Goal: Task Accomplishment & Management: Use online tool/utility

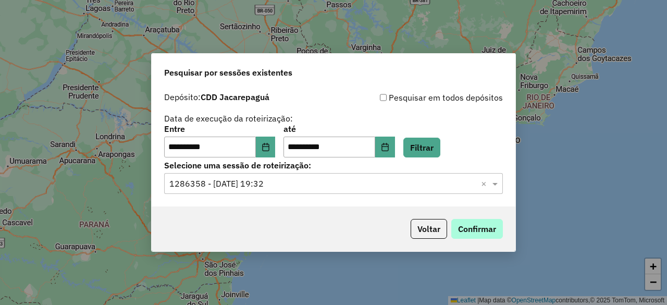
click at [464, 227] on button "Confirmar" at bounding box center [477, 229] width 52 height 20
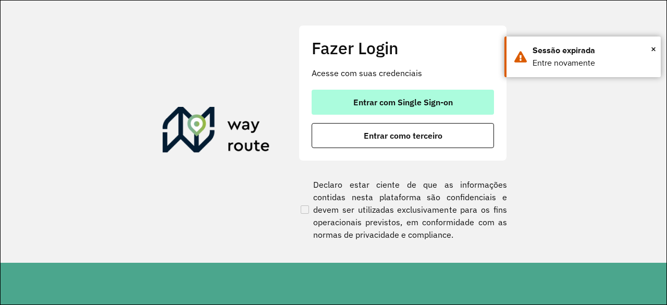
click at [365, 110] on button "Entrar com Single Sign-on" at bounding box center [402, 102] width 182 height 25
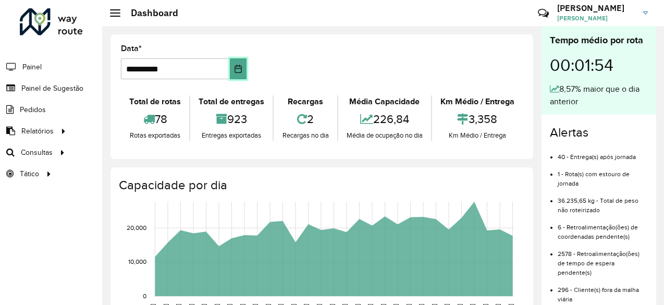
click at [242, 67] on button "Choose Date" at bounding box center [238, 68] width 17 height 21
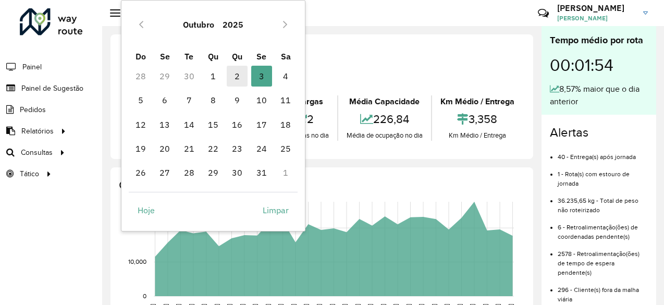
click at [234, 78] on span "2" at bounding box center [237, 76] width 21 height 21
type input "**********"
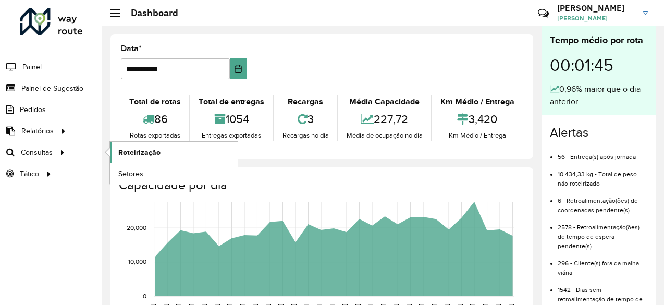
click at [114, 151] on link "Roteirização" at bounding box center [174, 152] width 128 height 21
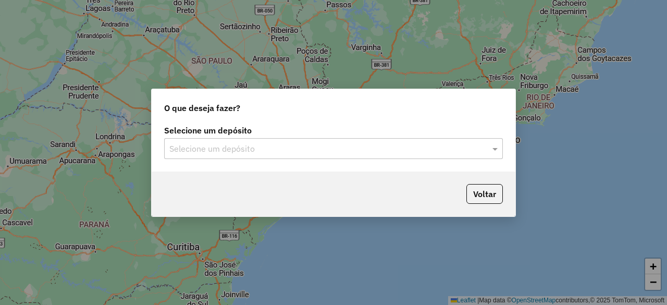
click at [481, 150] on div at bounding box center [333, 149] width 339 height 14
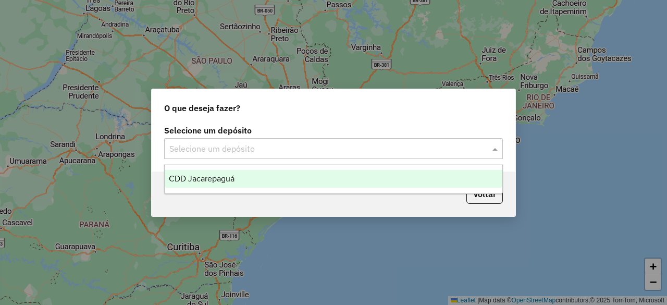
click at [331, 177] on div "CDD Jacarepaguá" at bounding box center [333, 179] width 337 height 18
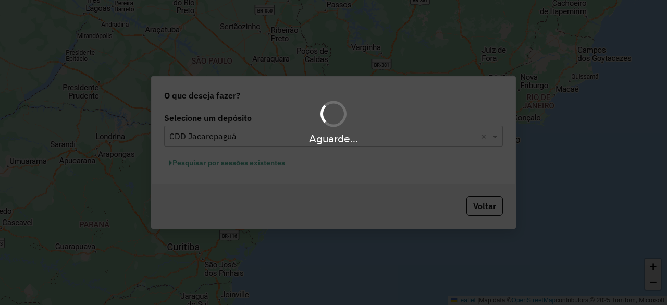
click at [205, 165] on div "Aguarde..." at bounding box center [333, 152] width 667 height 305
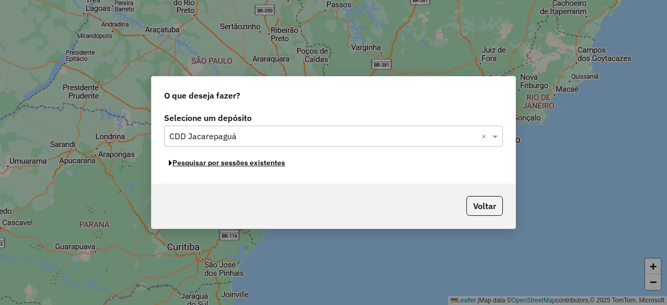
click at [205, 165] on button "Pesquisar por sessões existentes" at bounding box center [227, 163] width 126 height 16
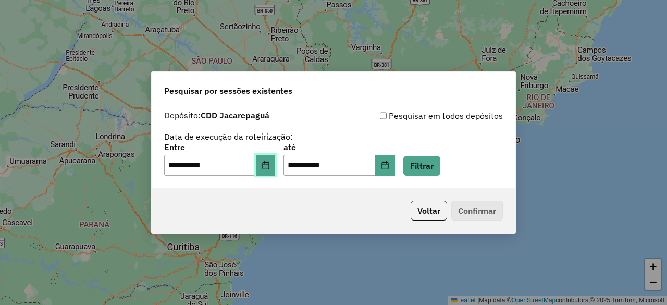
click at [270, 170] on button "Choose Date" at bounding box center [266, 165] width 20 height 21
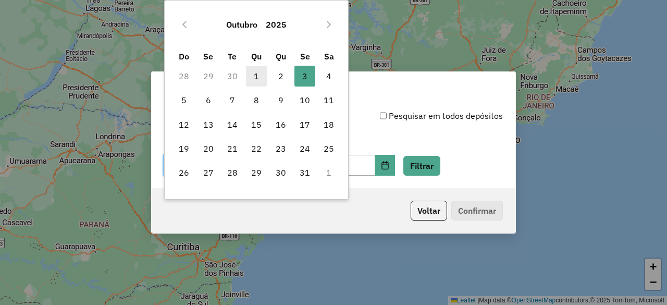
click at [257, 78] on span "1" at bounding box center [256, 76] width 21 height 21
type input "**********"
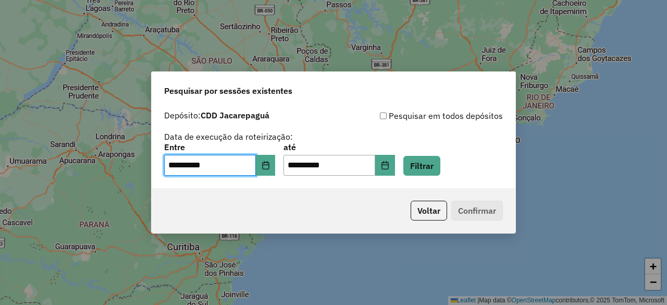
click at [406, 177] on div "**********" at bounding box center [334, 146] width 364 height 83
click at [395, 169] on button "Choose Date" at bounding box center [385, 165] width 20 height 21
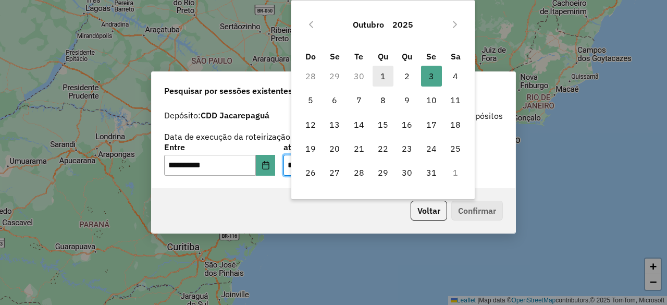
click at [383, 74] on span "1" at bounding box center [382, 76] width 21 height 21
type input "**********"
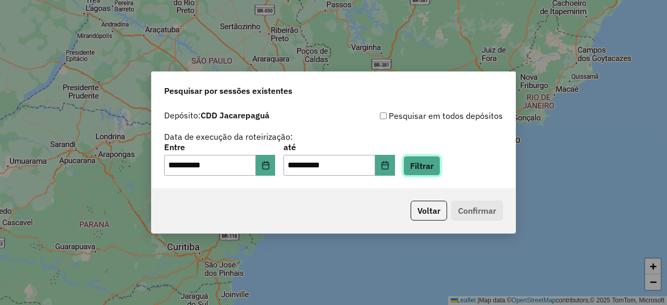
click at [430, 164] on button "Filtrar" at bounding box center [421, 166] width 37 height 20
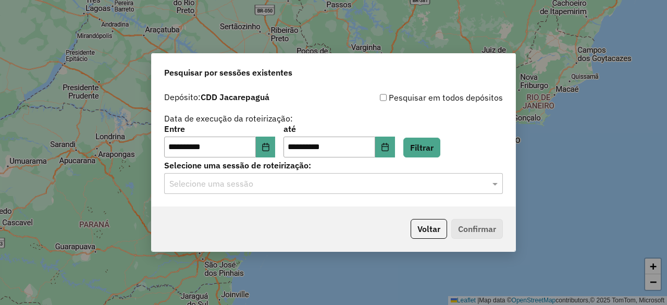
click at [315, 189] on input "text" at bounding box center [322, 184] width 307 height 13
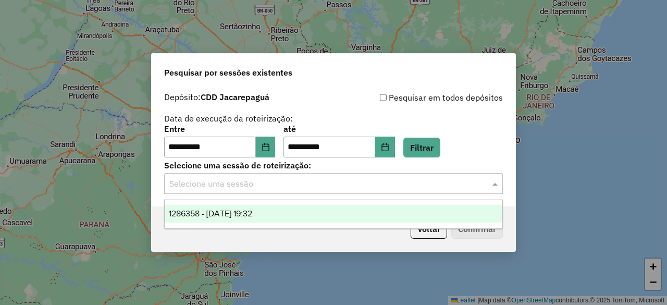
click at [252, 216] on span "1286358 - 01/10/2025 19:32" at bounding box center [210, 213] width 83 height 9
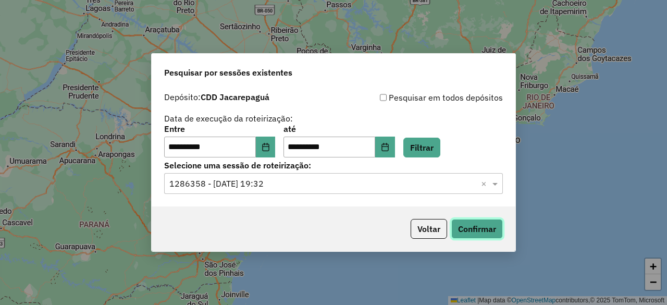
click at [483, 228] on button "Confirmar" at bounding box center [477, 229] width 52 height 20
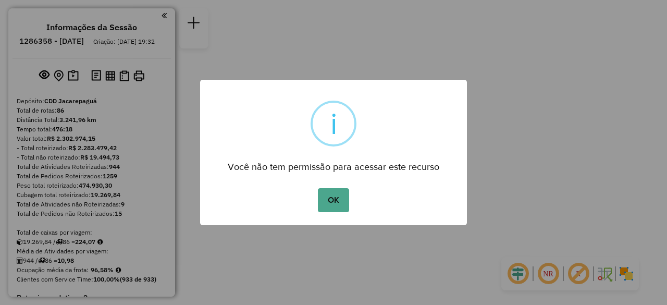
click at [331, 200] on button "OK" at bounding box center [333, 200] width 31 height 24
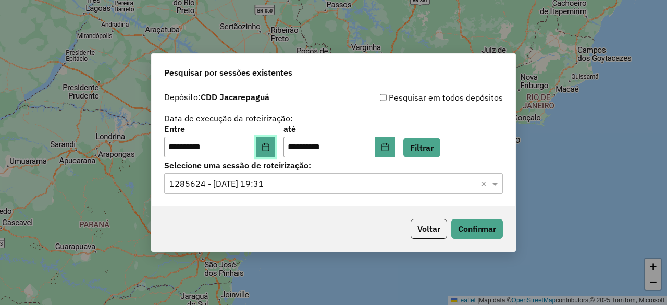
click at [276, 151] on button "Choose Date" at bounding box center [266, 146] width 20 height 21
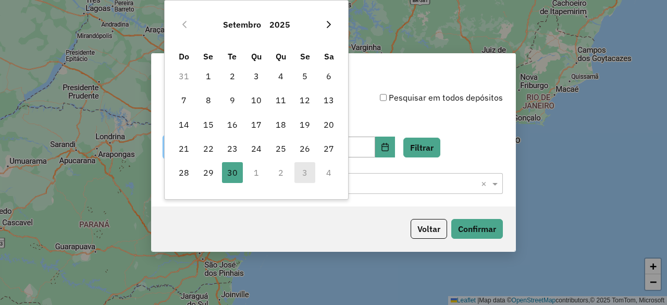
click at [328, 24] on icon "Next Month" at bounding box center [328, 24] width 8 height 8
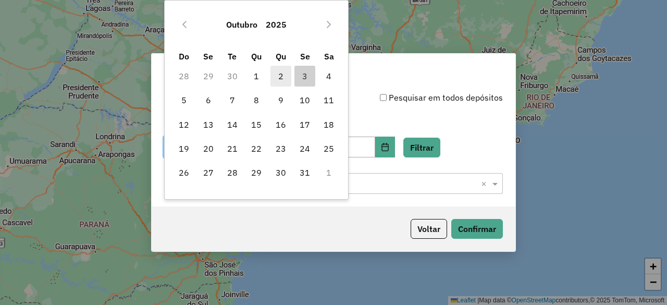
click at [280, 79] on span "2" at bounding box center [280, 76] width 21 height 21
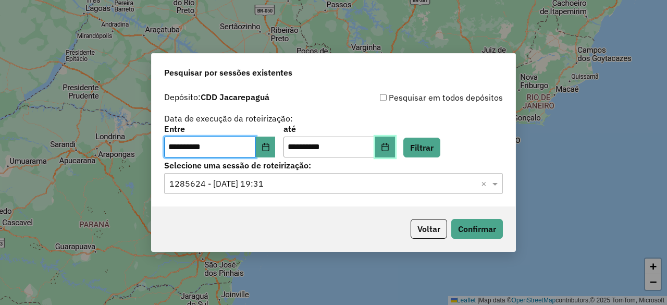
click at [389, 145] on icon "Choose Date" at bounding box center [385, 147] width 8 height 8
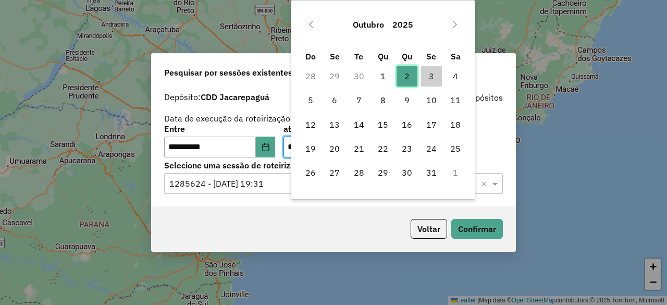
click at [404, 72] on span "2" at bounding box center [406, 76] width 21 height 21
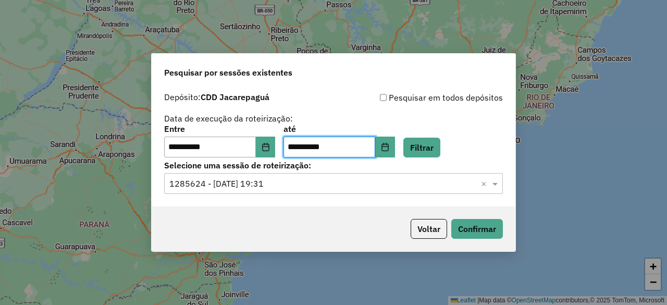
click at [319, 181] on input "text" at bounding box center [322, 184] width 307 height 13
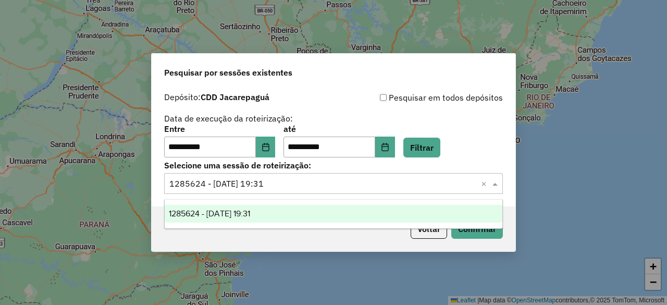
drag, startPoint x: 317, startPoint y: 183, endPoint x: 325, endPoint y: 188, distance: 9.1
click at [318, 183] on input "text" at bounding box center [322, 184] width 307 height 13
click at [478, 234] on button "Confirmar" at bounding box center [477, 229] width 52 height 20
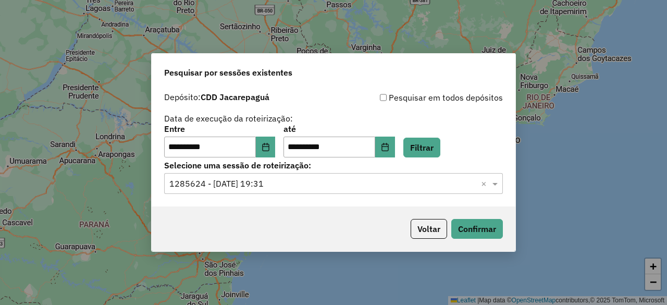
click at [310, 184] on input "text" at bounding box center [322, 184] width 307 height 13
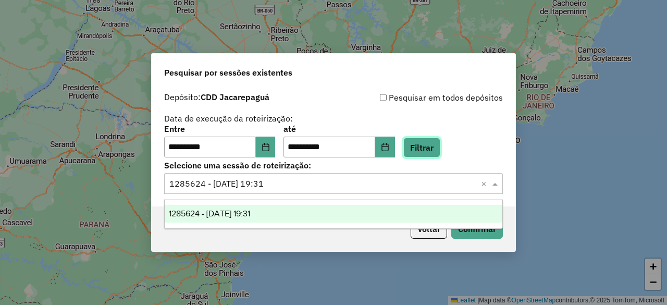
click at [428, 149] on button "Filtrar" at bounding box center [421, 148] width 37 height 20
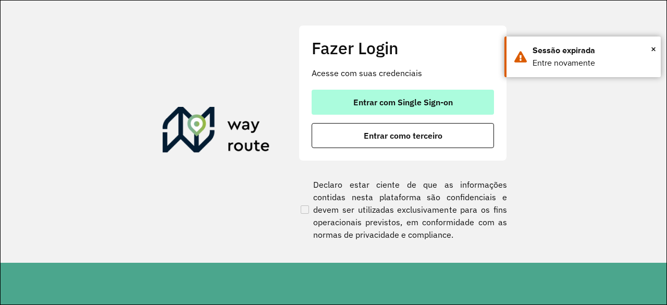
click at [416, 98] on span "Entrar com Single Sign-on" at bounding box center [402, 102] width 99 height 8
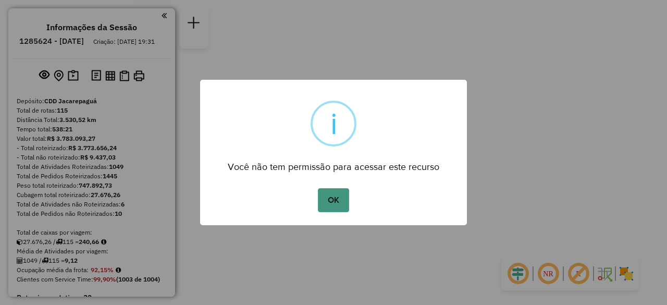
click at [326, 194] on button "OK" at bounding box center [333, 200] width 31 height 24
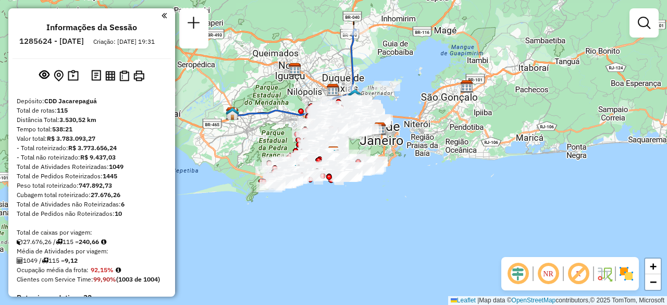
click at [166, 19] on div "Informações da Sessão 1285624 - 30/09/2025 Criação: 29/09/2025 19:31 Depósito: …" at bounding box center [91, 152] width 167 height 288
click at [161, 16] on em at bounding box center [163, 15] width 5 height 9
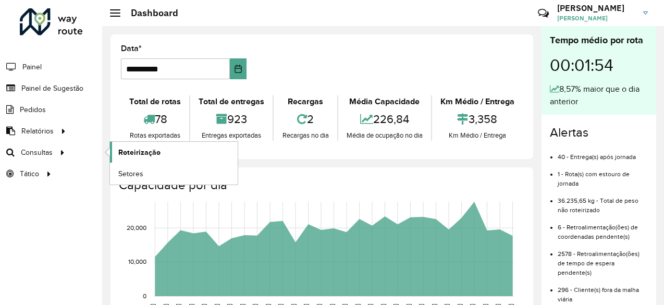
click at [139, 153] on span "Roteirização" at bounding box center [139, 152] width 42 height 11
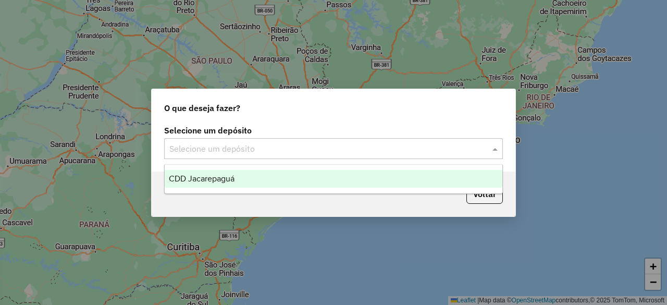
click at [446, 152] on input "text" at bounding box center [322, 149] width 307 height 13
click at [265, 177] on div "CDD Jacarepaguá" at bounding box center [333, 179] width 337 height 18
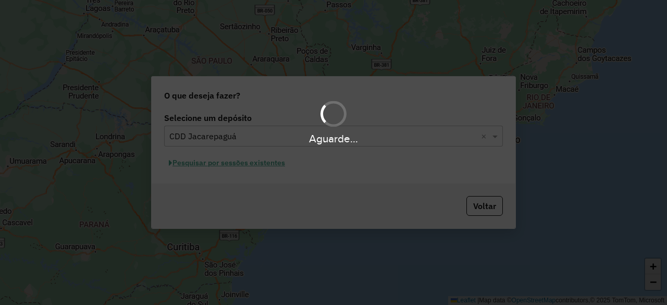
click at [219, 166] on div "Aguarde..." at bounding box center [333, 152] width 667 height 305
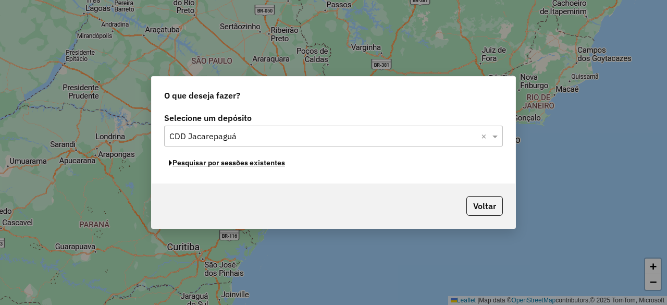
click at [219, 166] on button "Pesquisar por sessões existentes" at bounding box center [227, 163] width 126 height 16
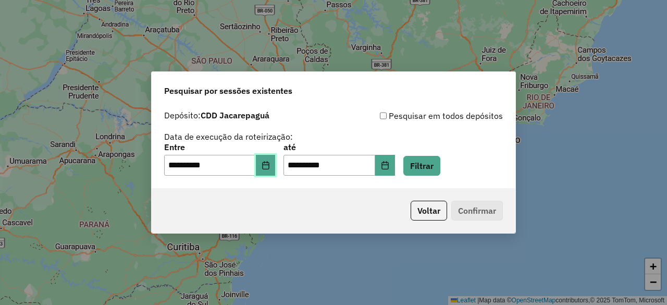
click at [266, 170] on button "Choose Date" at bounding box center [266, 165] width 20 height 21
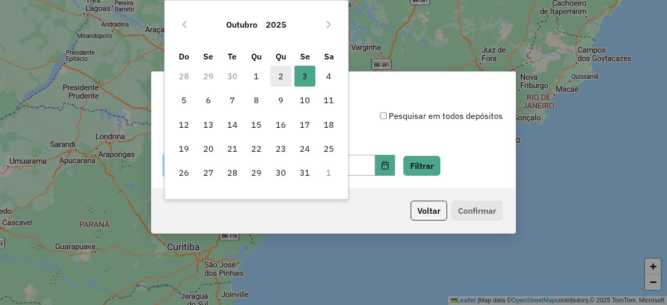
click at [281, 71] on span "2" at bounding box center [280, 76] width 21 height 21
type input "**********"
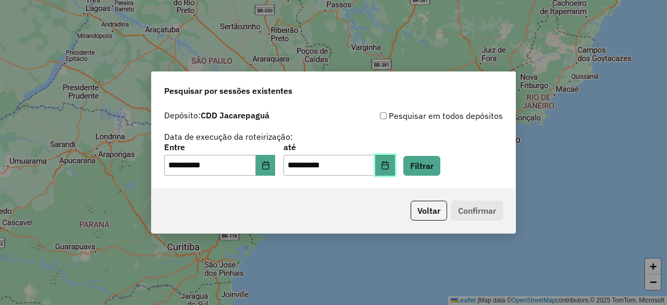
click at [389, 162] on icon "Choose Date" at bounding box center [385, 165] width 8 height 8
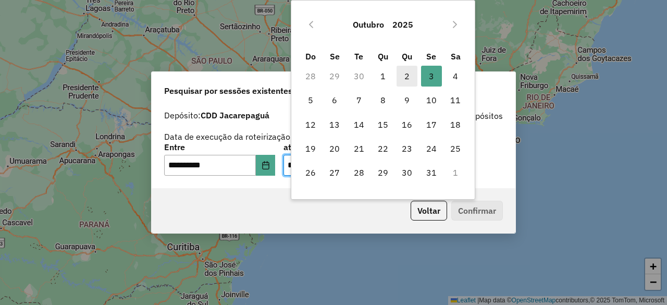
click at [404, 77] on span "2" at bounding box center [406, 76] width 21 height 21
type input "**********"
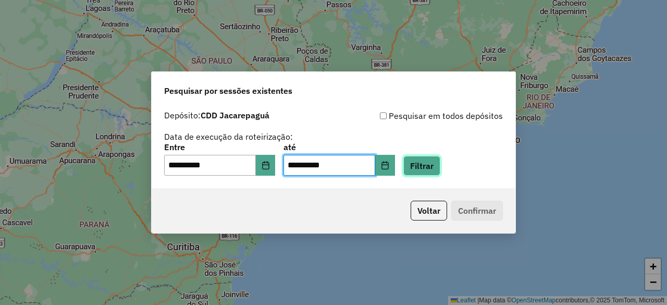
click at [440, 165] on button "Filtrar" at bounding box center [421, 166] width 37 height 20
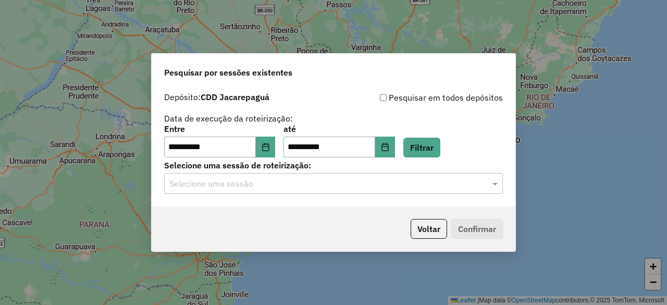
click at [353, 188] on input "text" at bounding box center [322, 184] width 307 height 13
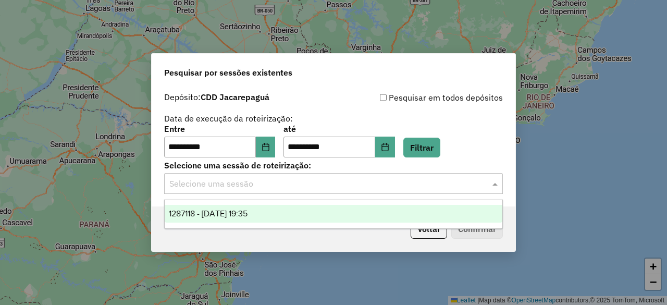
click at [241, 213] on span "1287118 - 02/10/2025 19:35" at bounding box center [208, 213] width 79 height 9
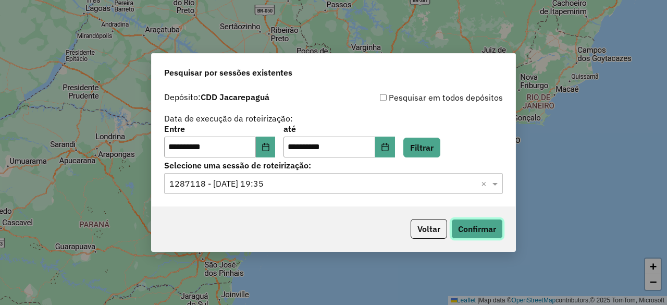
click at [470, 227] on button "Confirmar" at bounding box center [477, 229] width 52 height 20
click at [269, 146] on icon "Choose Date" at bounding box center [265, 147] width 7 height 8
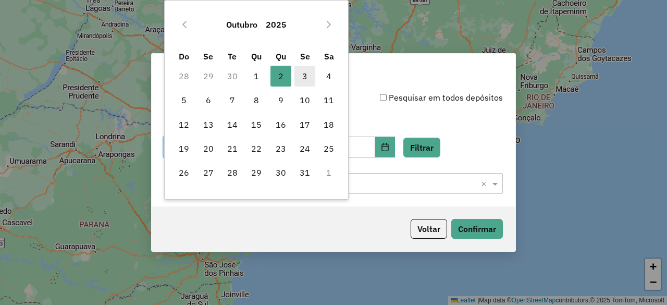
click at [300, 73] on span "3" at bounding box center [304, 76] width 21 height 21
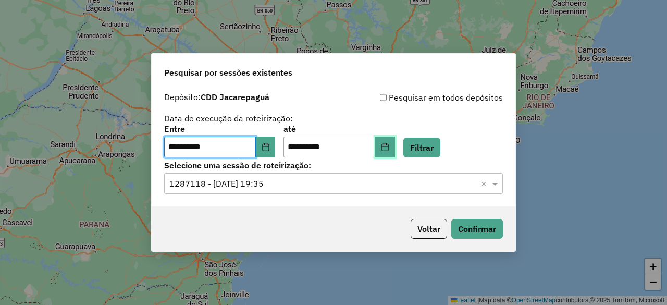
click at [394, 142] on button "Choose Date" at bounding box center [385, 146] width 20 height 21
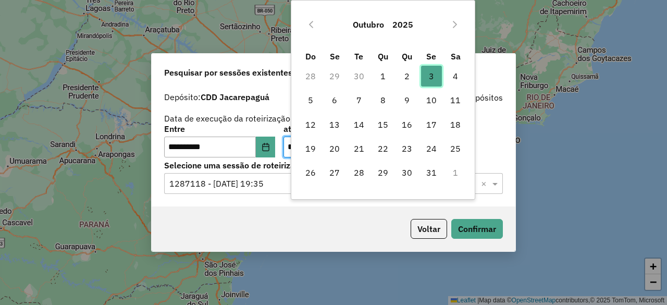
click at [436, 74] on span "3" at bounding box center [431, 76] width 21 height 21
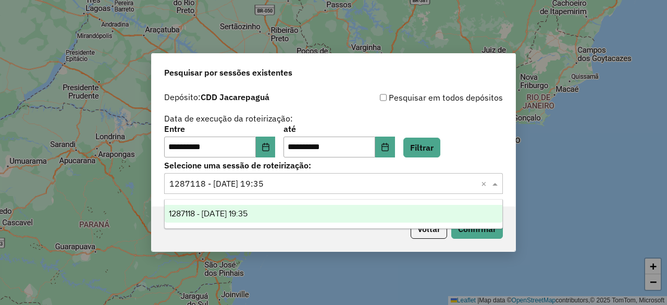
click at [396, 173] on div "Selecione uma sessão × 1287118 - 02/10/2025 19:35 ×" at bounding box center [333, 183] width 339 height 21
click at [428, 146] on button "Filtrar" at bounding box center [421, 148] width 37 height 20
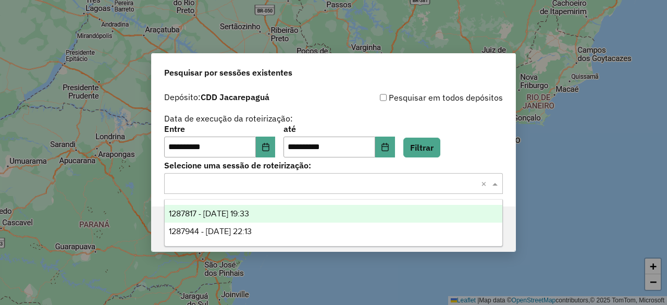
click at [392, 184] on input "text" at bounding box center [322, 184] width 307 height 13
click at [303, 210] on div "1287817 - 03/10/2025 19:33" at bounding box center [333, 214] width 337 height 18
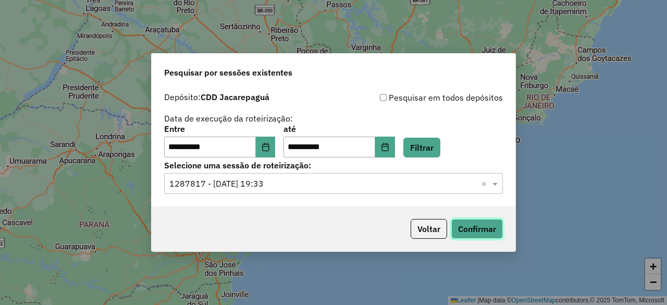
click at [477, 226] on button "Confirmar" at bounding box center [477, 229] width 52 height 20
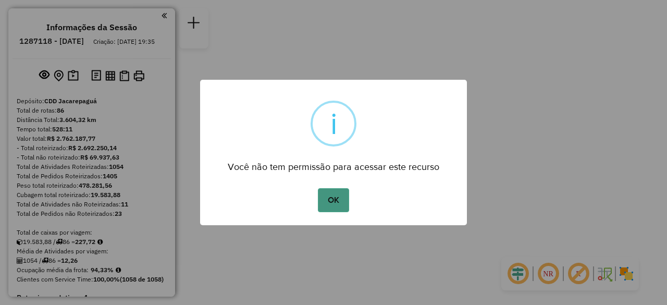
click at [328, 196] on button "OK" at bounding box center [333, 200] width 31 height 24
click at [335, 201] on button "OK" at bounding box center [333, 200] width 31 height 24
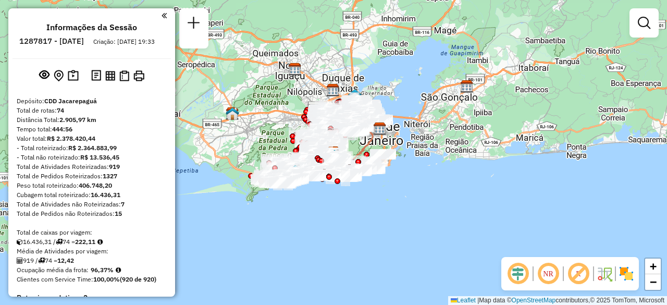
scroll to position [3379, 0]
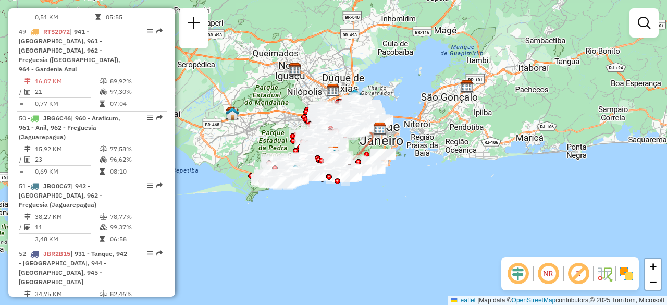
select select "**********"
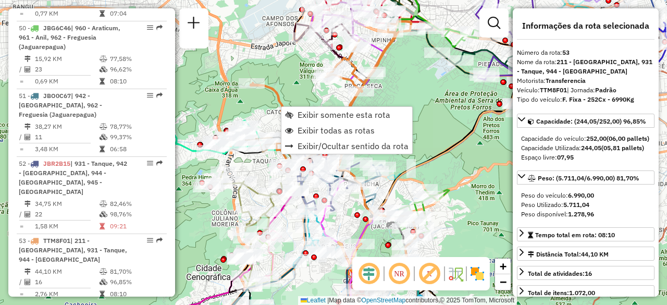
scroll to position [3517, 0]
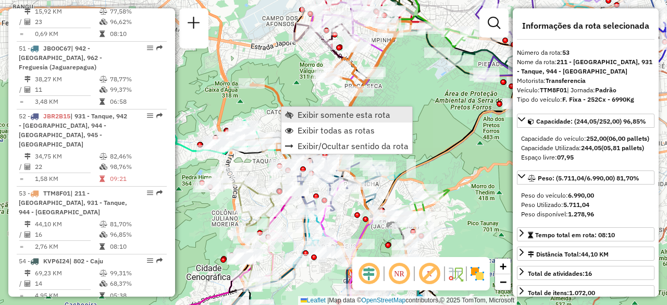
click at [303, 118] on span "Exibir somente esta rota" at bounding box center [343, 114] width 93 height 8
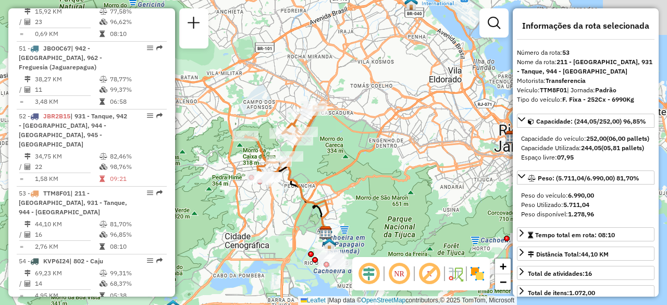
drag, startPoint x: 400, startPoint y: 163, endPoint x: 324, endPoint y: 193, distance: 81.3
click at [324, 193] on div "Janela de atendimento Grade de atendimento Capacidade Transportadoras Veículos …" at bounding box center [333, 152] width 667 height 305
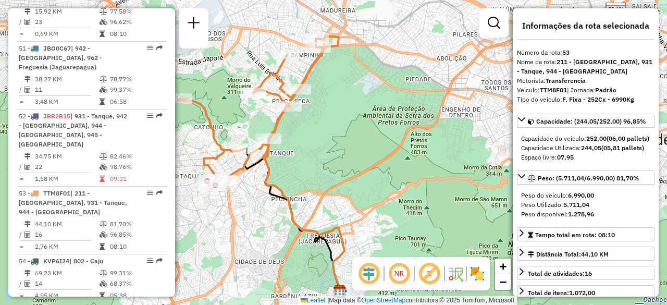
drag, startPoint x: 318, startPoint y: 157, endPoint x: 328, endPoint y: 170, distance: 15.9
click at [328, 170] on div "Janela de atendimento Grade de atendimento Capacidade Transportadoras Veículos …" at bounding box center [333, 152] width 667 height 305
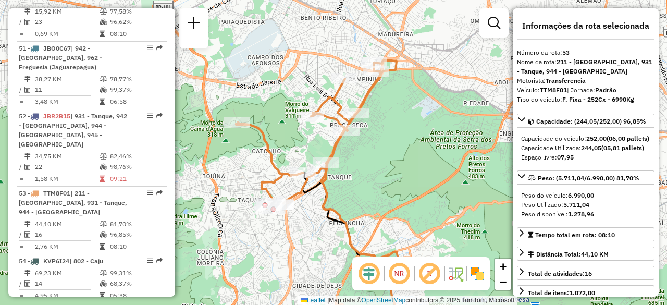
drag, startPoint x: 321, startPoint y: 177, endPoint x: 381, endPoint y: 184, distance: 60.3
click at [381, 184] on div "Janela de atendimento Grade de atendimento Capacidade Transportadoras Veículos …" at bounding box center [333, 152] width 667 height 305
